Goal: Task Accomplishment & Management: Manage account settings

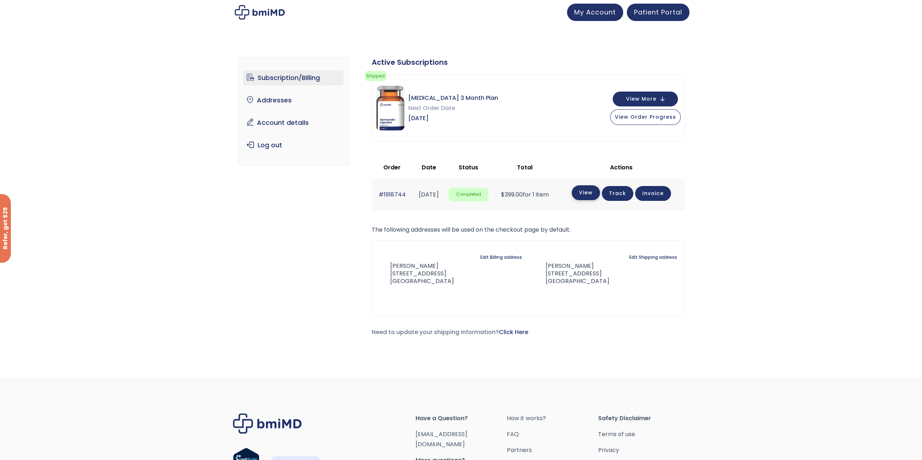
click at [590, 194] on link "View" at bounding box center [585, 192] width 28 height 15
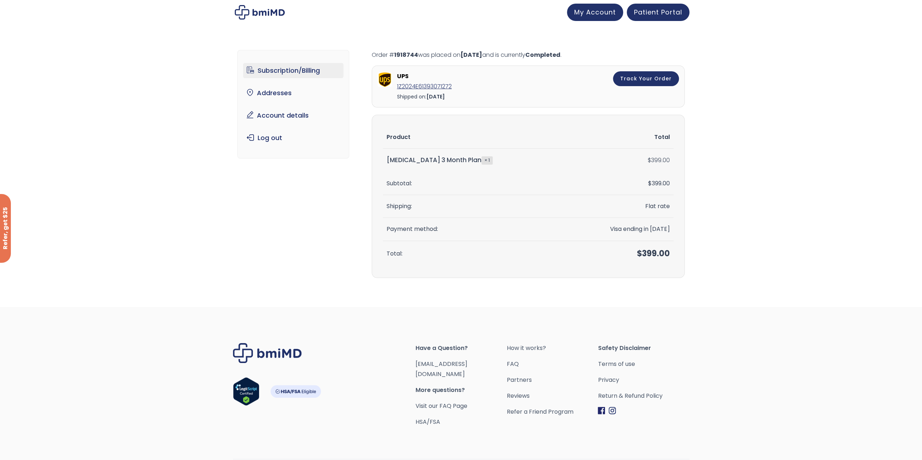
click at [275, 70] on link "Subscription/Billing" at bounding box center [293, 70] width 100 height 15
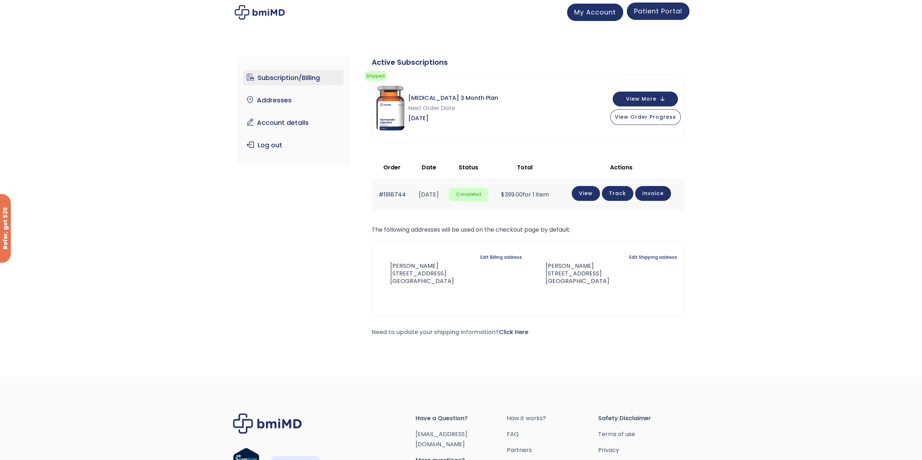
click at [651, 13] on span "Patient Portal" at bounding box center [658, 11] width 48 height 9
